Goal: Task Accomplishment & Management: Manage account settings

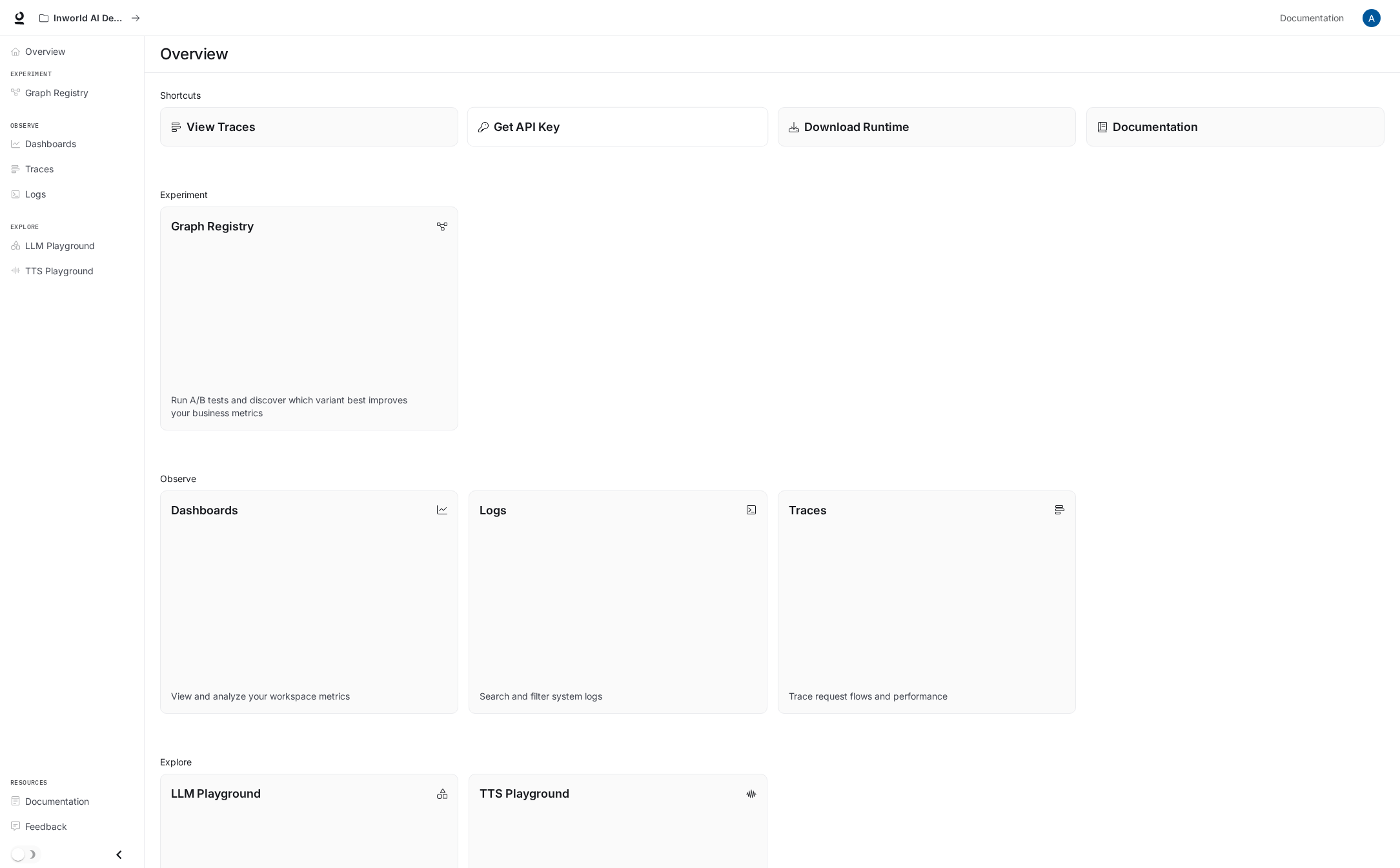
click at [611, 134] on div "Get API Key" at bounding box center [618, 126] width 279 height 17
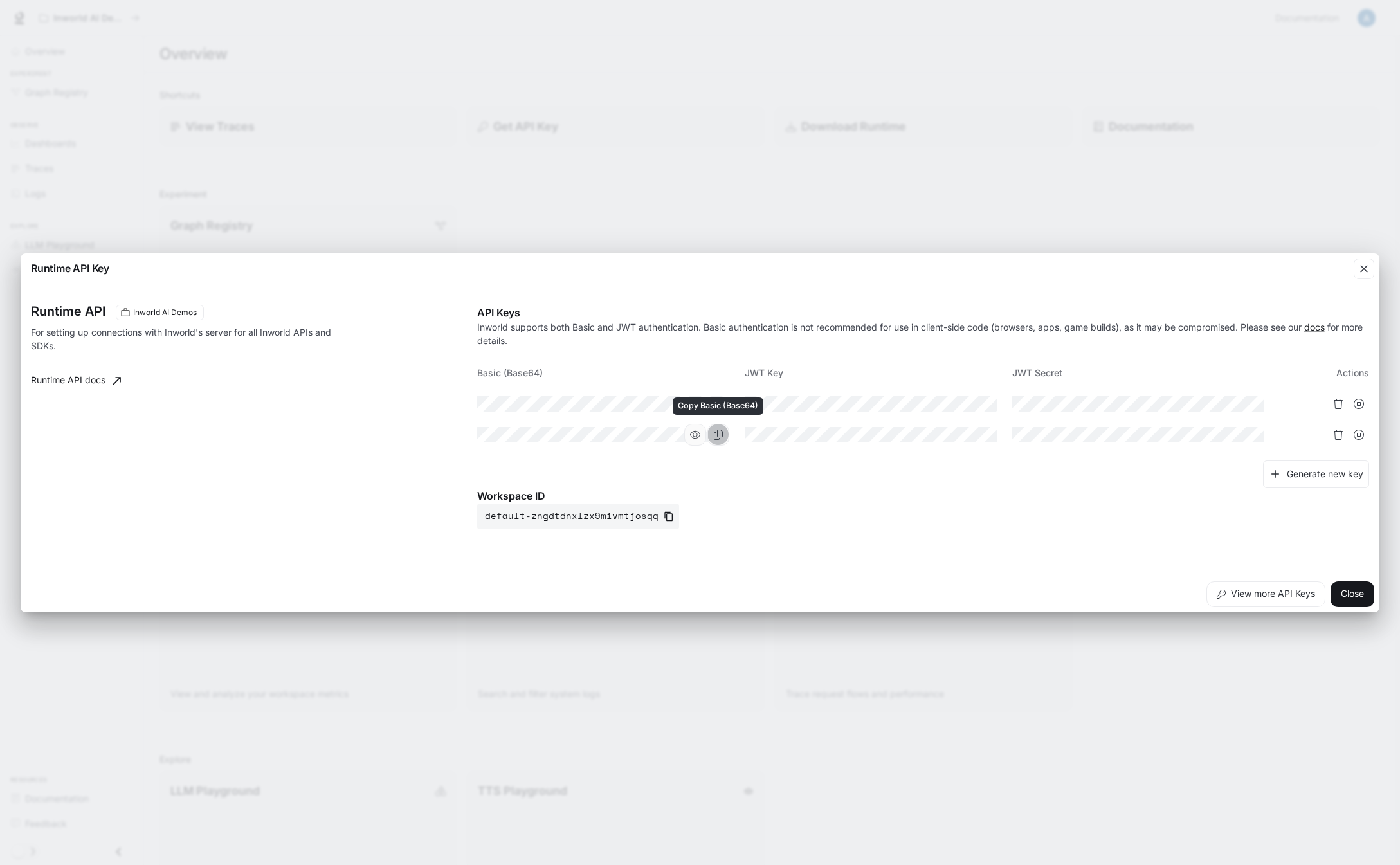
click at [720, 434] on icon "Copy Basic (Base64)" at bounding box center [718, 435] width 10 height 10
click at [822, 507] on div "Workspace ID default-zngdtdnxlzx9mivmtjosqq" at bounding box center [922, 509] width 892 height 41
click at [1320, 472] on button "Generate new key" at bounding box center [1316, 474] width 106 height 28
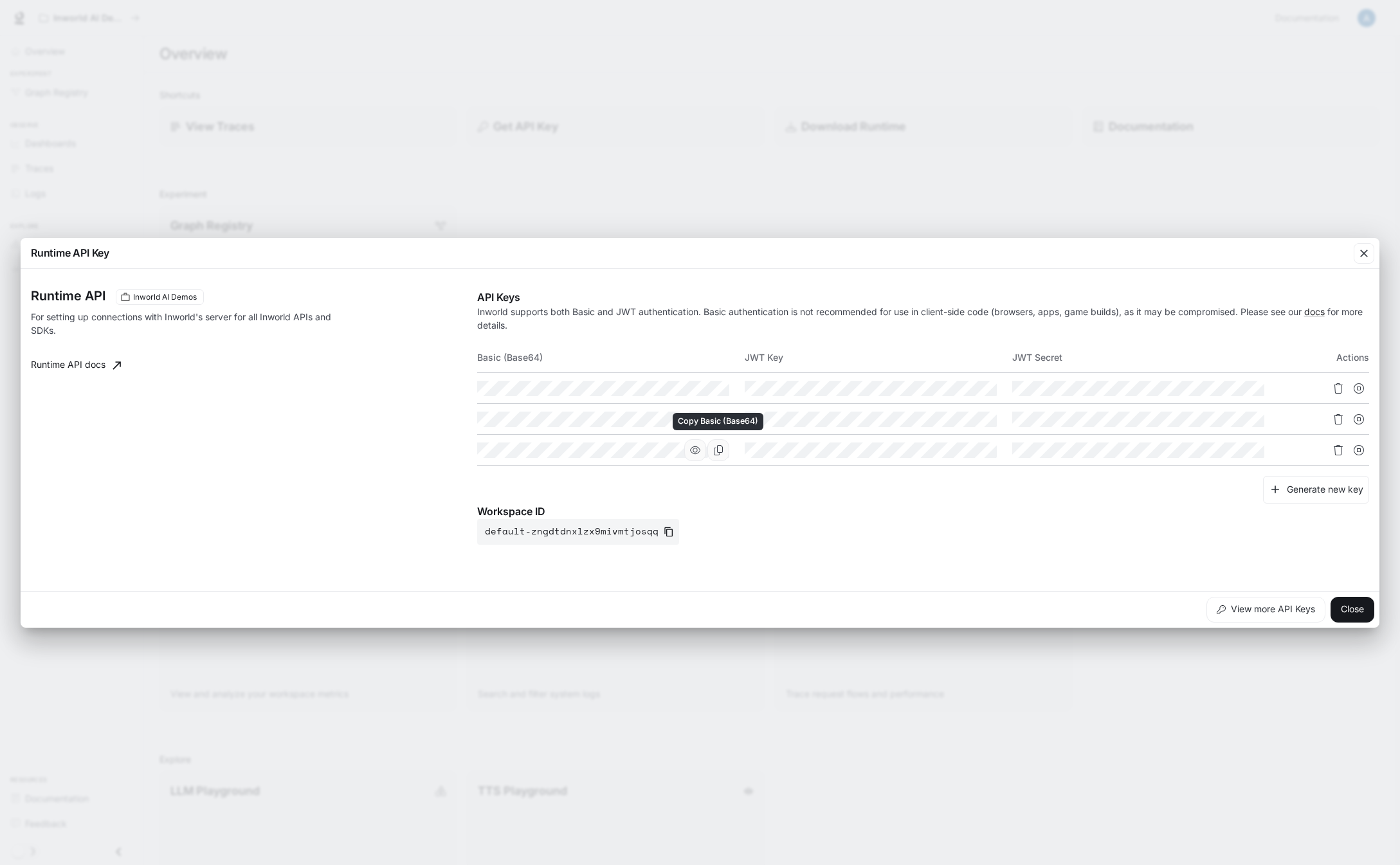
click at [717, 450] on icon "Copy Basic (Base64)" at bounding box center [718, 450] width 10 height 10
click at [716, 419] on icon "Copy Basic (Base64)" at bounding box center [718, 419] width 10 height 10
click at [719, 451] on icon "Copy Basic (Base64)" at bounding box center [718, 450] width 9 height 10
click at [716, 421] on icon "Copy Basic (Base64)" at bounding box center [718, 419] width 10 height 10
click at [720, 451] on icon "Copy Basic (Base64)" at bounding box center [718, 450] width 10 height 10
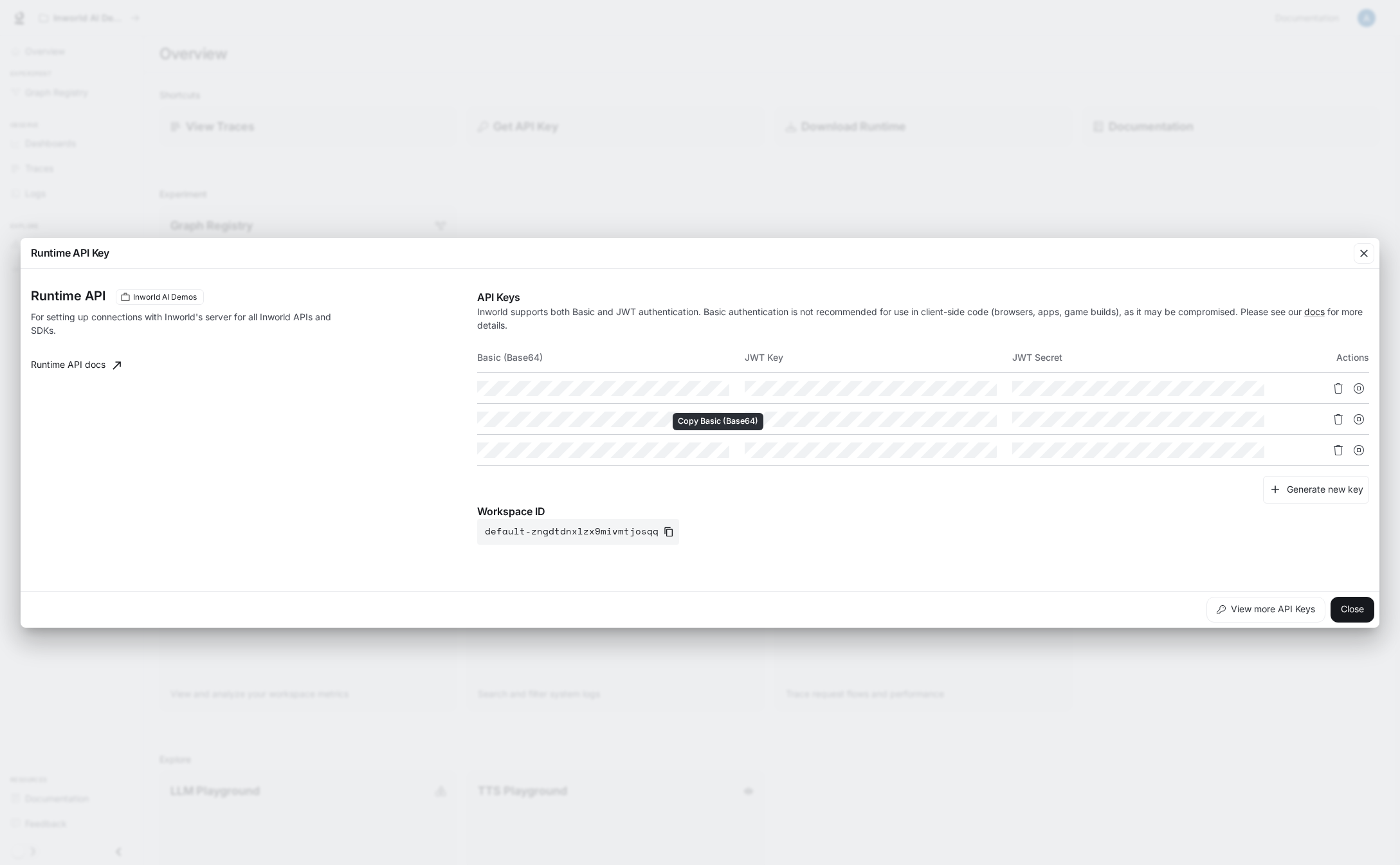
drag, startPoint x: 720, startPoint y: 450, endPoint x: 694, endPoint y: 481, distance: 40.5
click at [0, 0] on icon "Copy Basic (Base64)" at bounding box center [0, 0] width 0 height 0
click at [697, 451] on icon "button" at bounding box center [695, 450] width 10 height 10
click at [977, 503] on div "API Keys Inworld supports both Basic and JWT authentication. Basic authenticati…" at bounding box center [922, 417] width 892 height 256
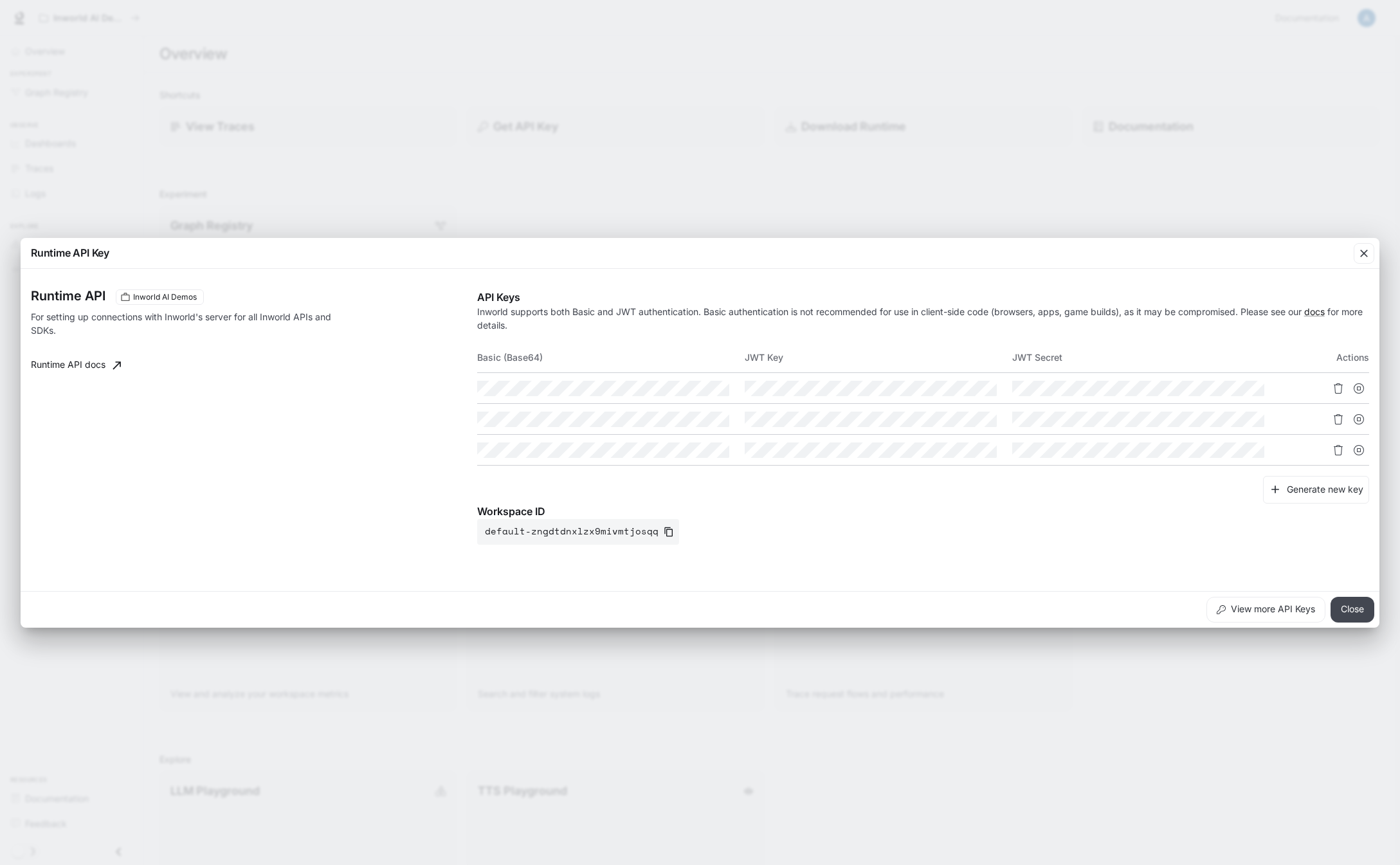
click at [1347, 609] on button "Close" at bounding box center [1352, 609] width 43 height 26
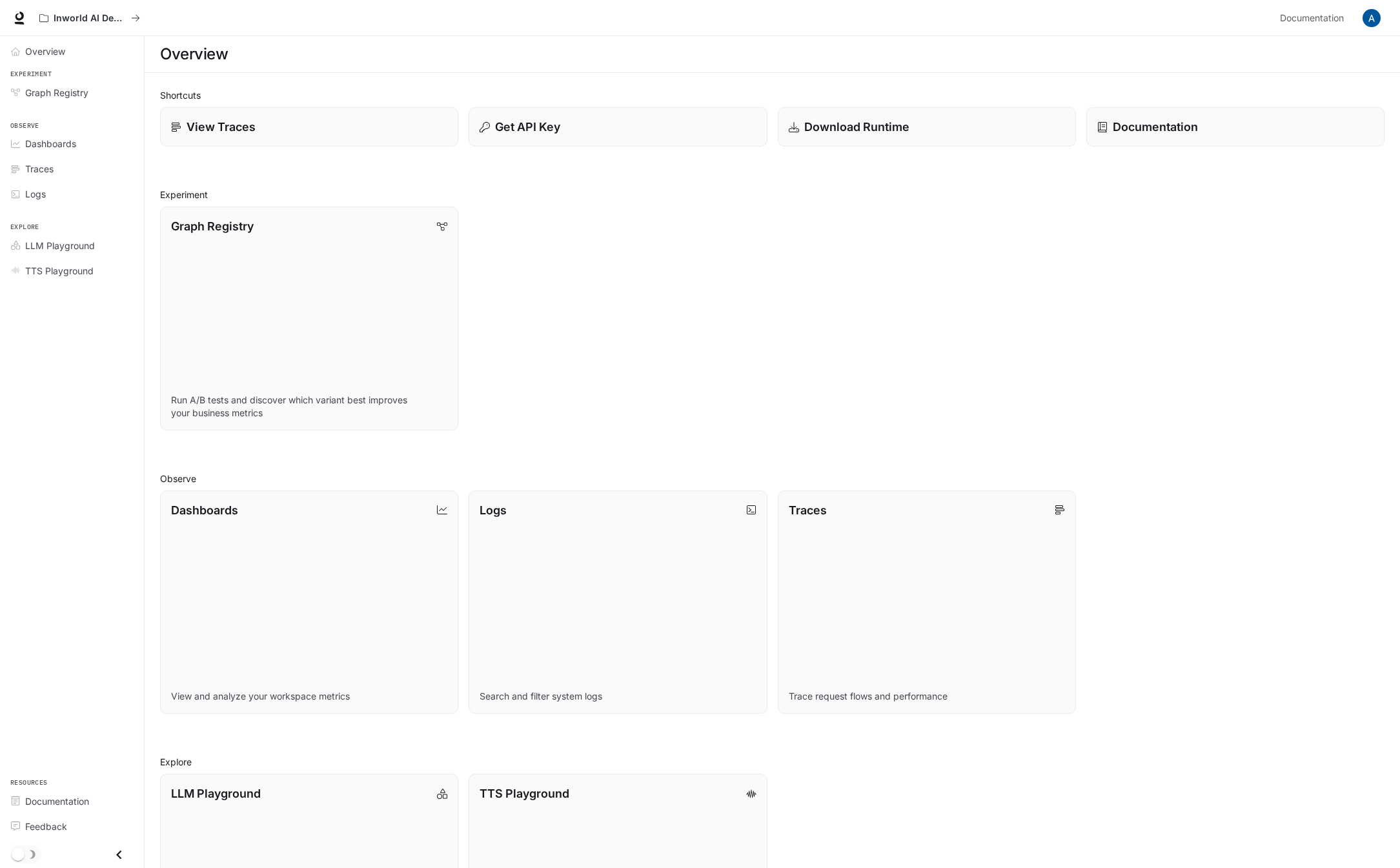
click at [1184, 344] on div "Graph Registry Run A/B tests and discover which variant best improves your busi…" at bounding box center [767, 314] width 1234 height 234
drag, startPoint x: 59, startPoint y: 408, endPoint x: 48, endPoint y: 370, distance: 39.6
click at [59, 408] on div "Overview Experiment Graph Registry Observe Dashboards Traces Logs Explore LLM P…" at bounding box center [71, 452] width 144 height 832
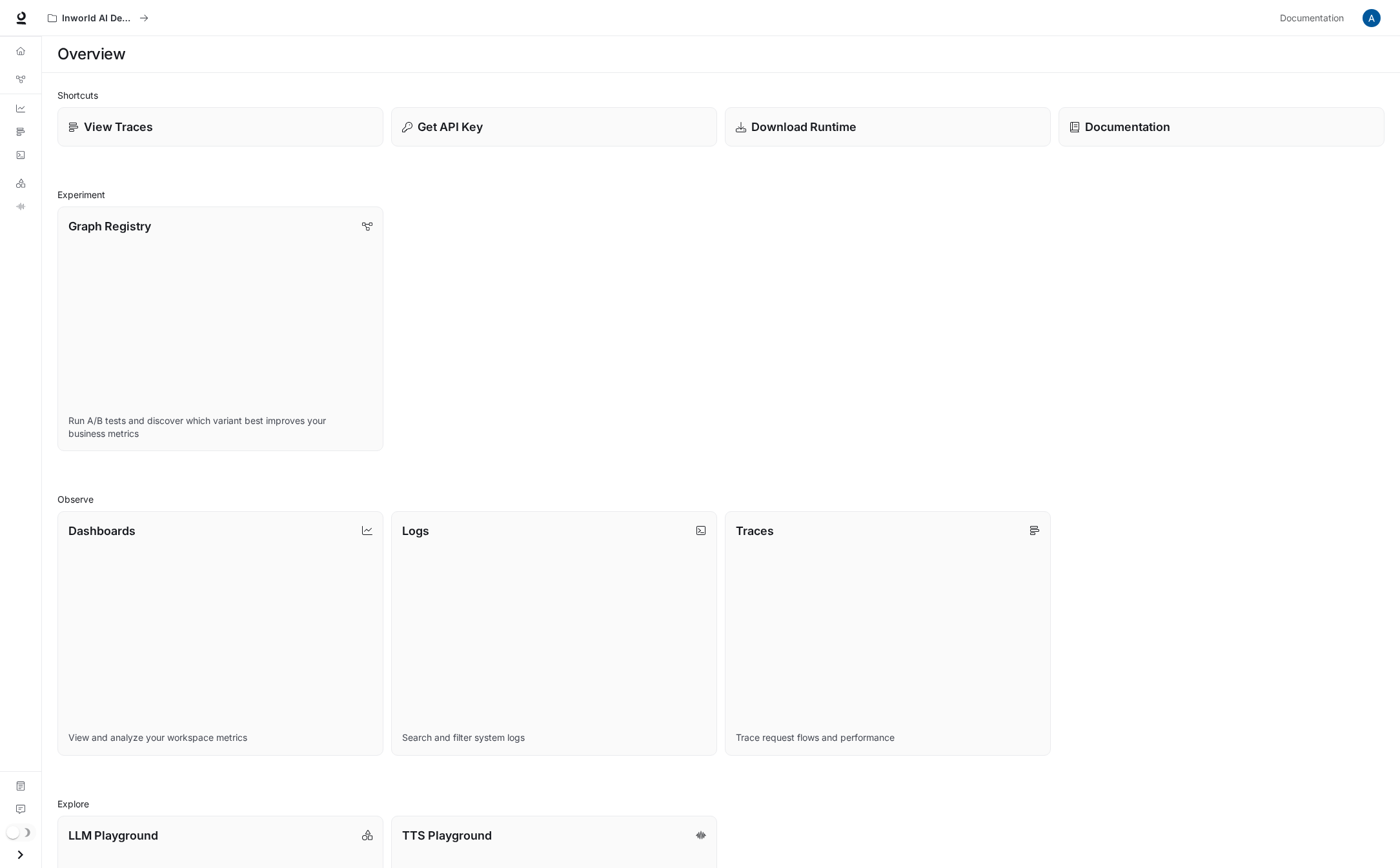
click at [24, 304] on div "Overview Graph Registry Dashboards Traces Logs LLM Playground TTS Playground Do…" at bounding box center [21, 452] width 41 height 832
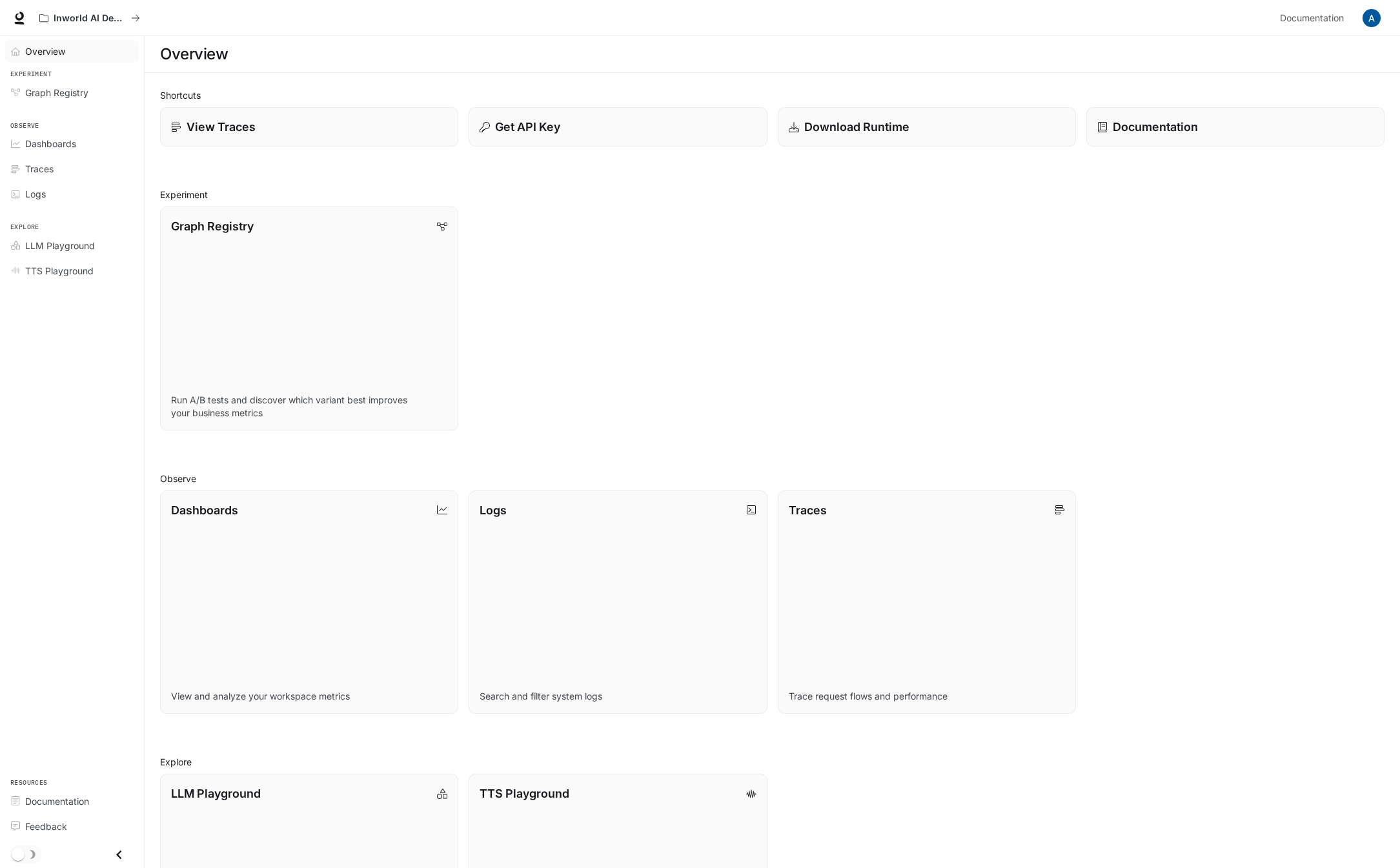
click at [64, 50] on span "Overview" at bounding box center [45, 51] width 40 height 14
click at [1369, 22] on img "button" at bounding box center [1371, 18] width 18 height 18
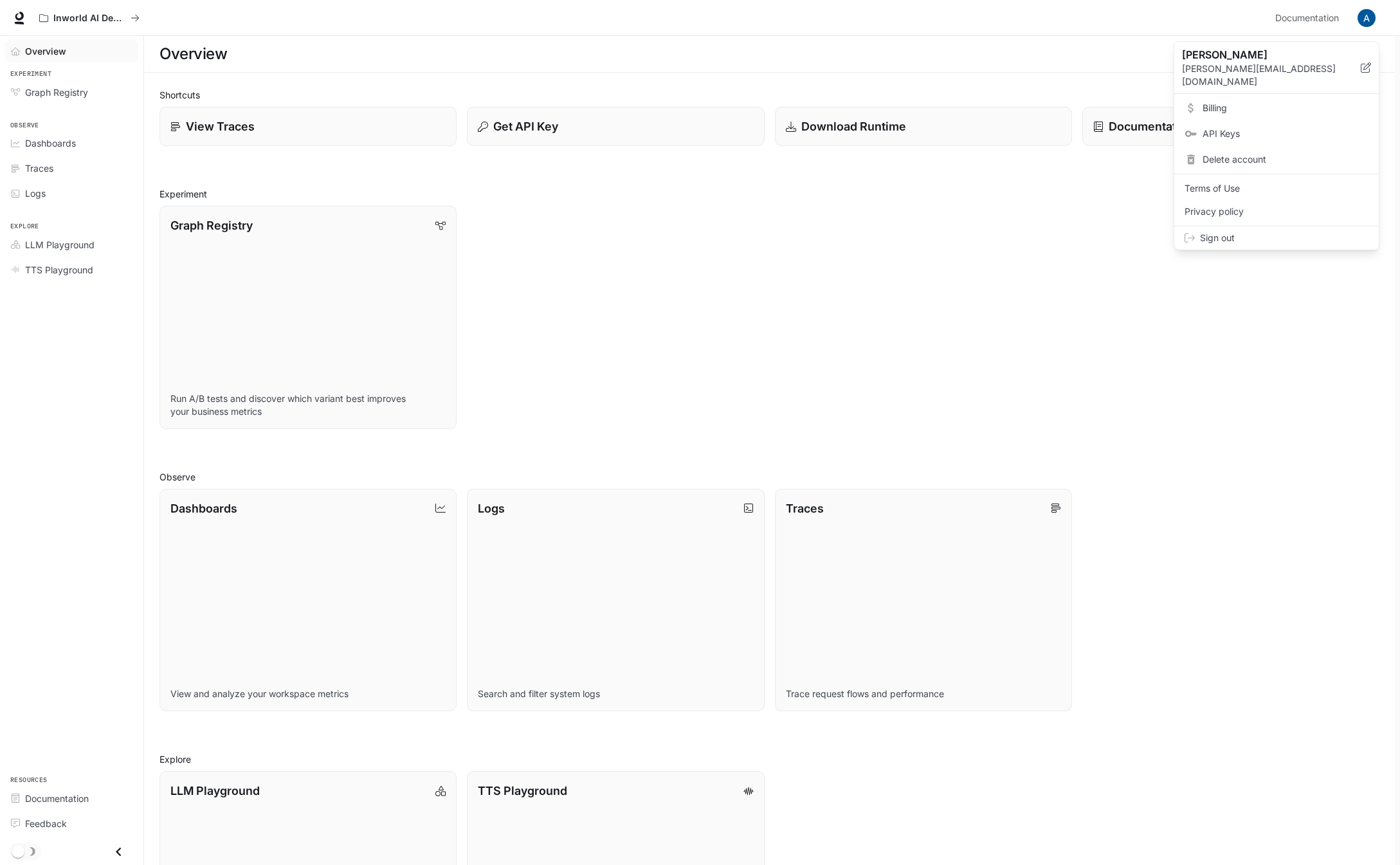
click at [1251, 102] on span "Billing" at bounding box center [1285, 108] width 166 height 13
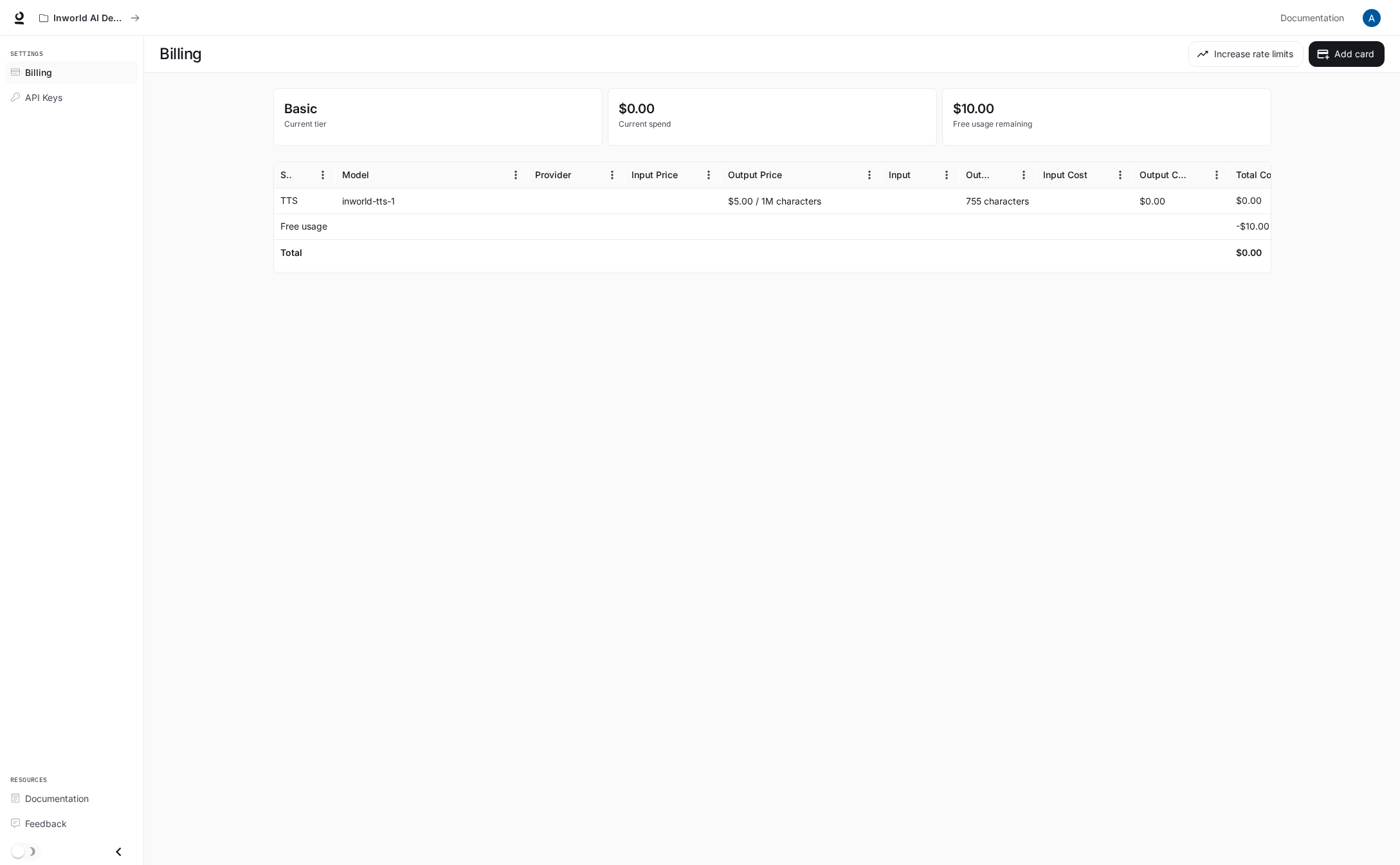
click at [1175, 441] on main "Billing Increase rate limits Add card Basic Current tier $0.00 Current spend $1…" at bounding box center [772, 451] width 1256 height 829
click at [90, 74] on div "Billing" at bounding box center [78, 72] width 107 height 14
click at [137, 20] on icon "All workspaces" at bounding box center [135, 18] width 9 height 9
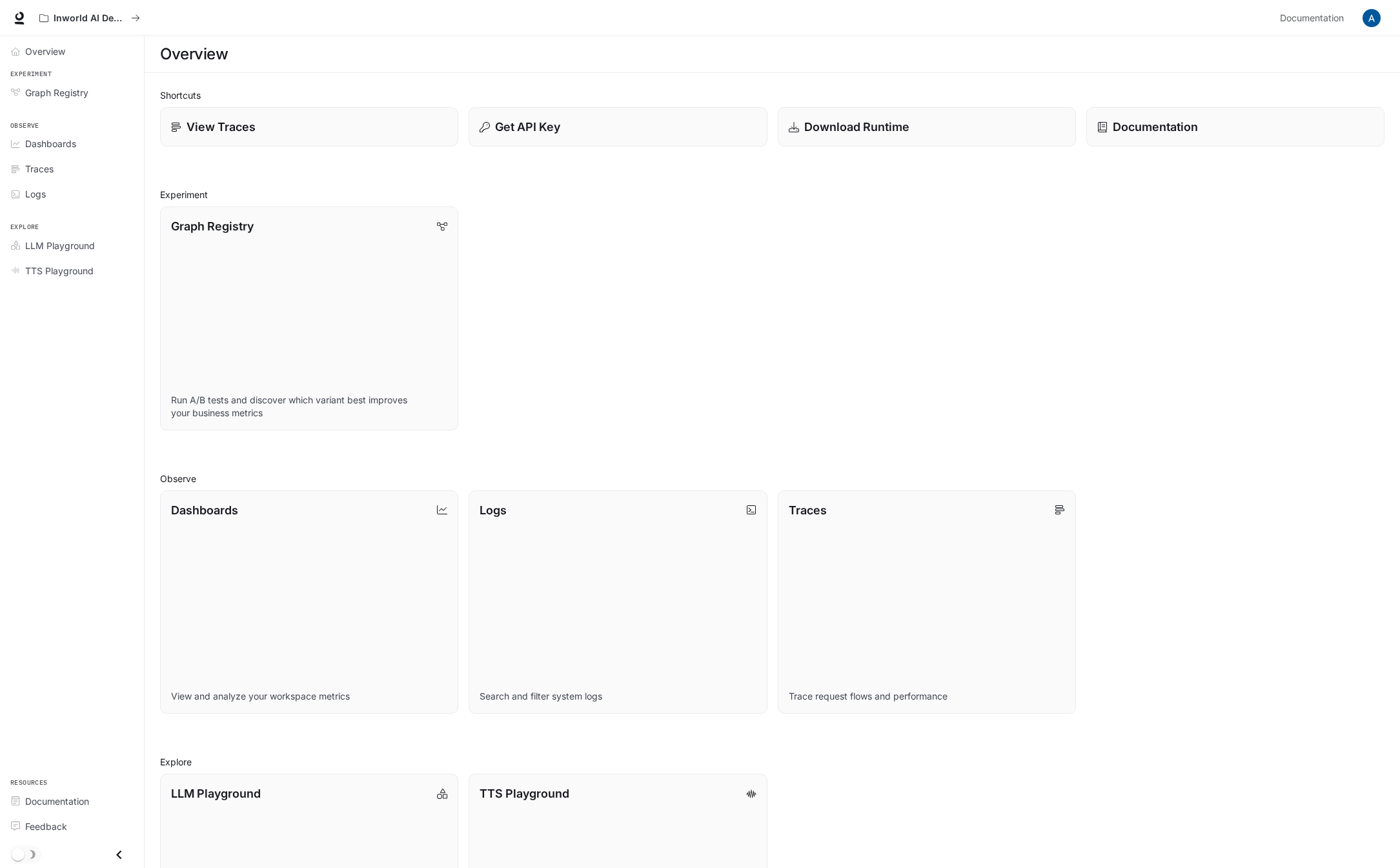
click at [756, 279] on div "Graph Registry Run A/B tests and discover which variant best improves your busi…" at bounding box center [767, 314] width 1234 height 234
click at [84, 171] on div "Traces" at bounding box center [79, 169] width 108 height 14
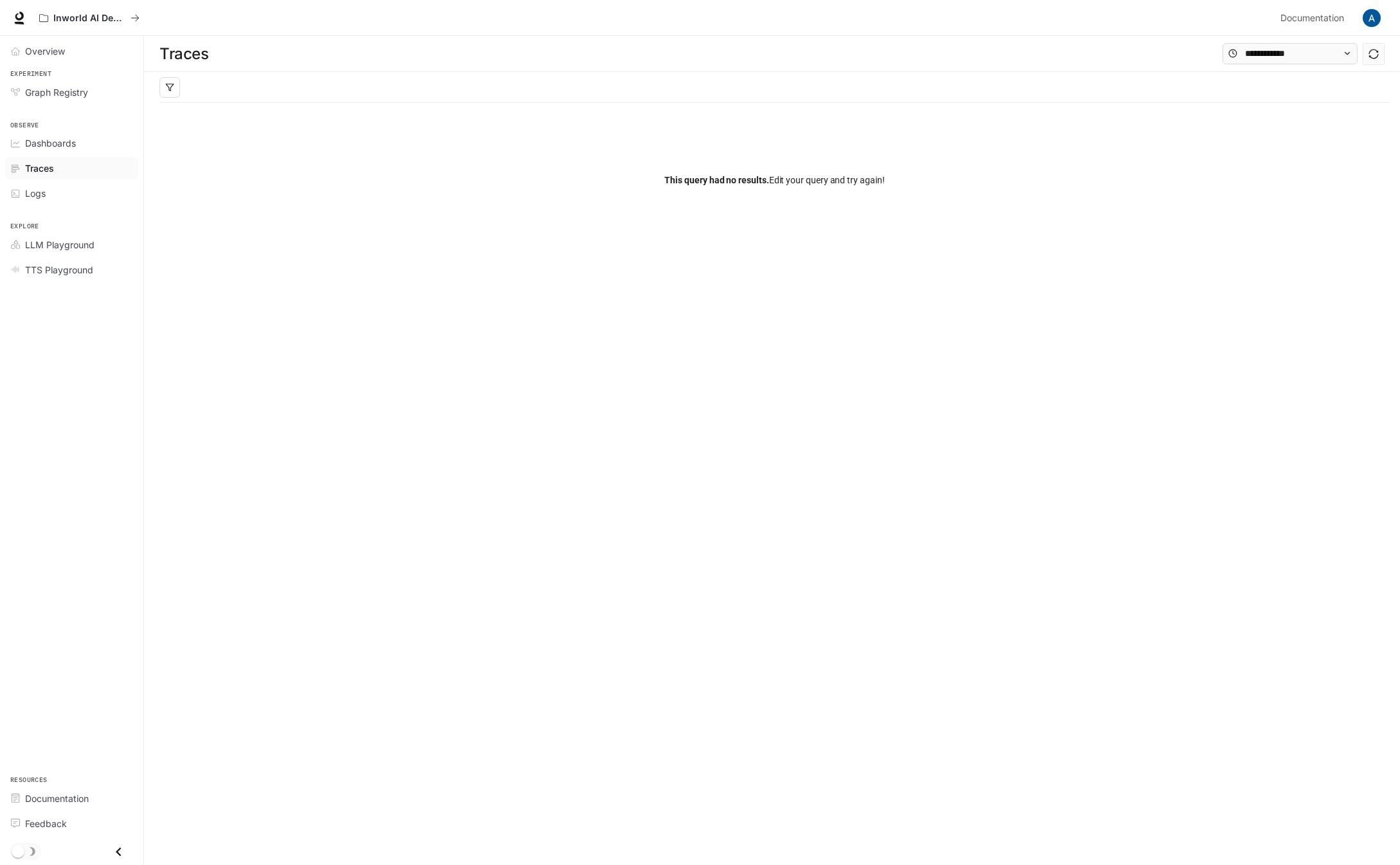
click at [897, 493] on main "Traces Filters Duration MIN ms [PERSON_NAME] ms Clear All Status Clear All App …" at bounding box center [772, 451] width 1256 height 829
